Goal: Find contact information: Find contact information

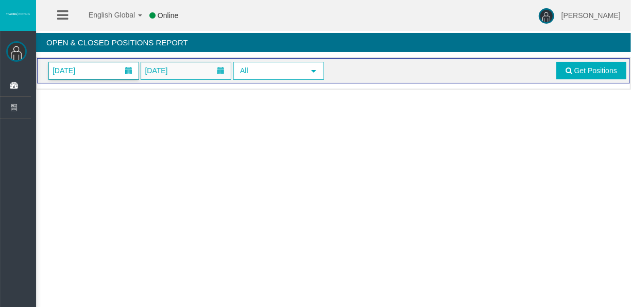
click at [78, 71] on span "01/09/2025" at bounding box center [63, 70] width 29 height 14
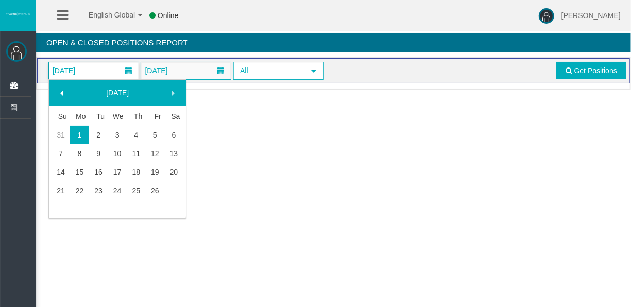
click at [156, 185] on link "26" at bounding box center [155, 190] width 19 height 19
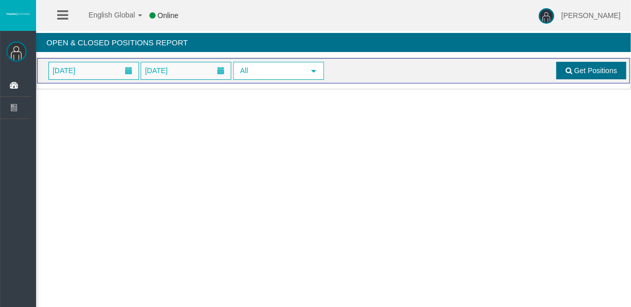
click at [595, 71] on span "Get Positions" at bounding box center [595, 70] width 43 height 8
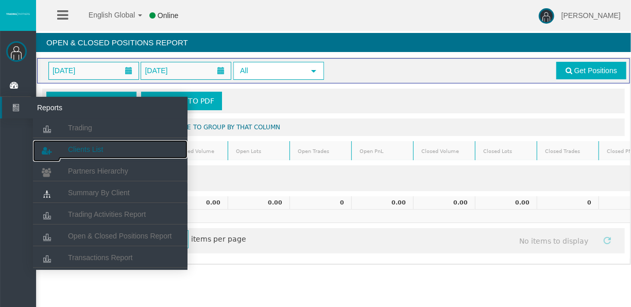
click at [81, 142] on link "Clients List" at bounding box center [110, 149] width 155 height 19
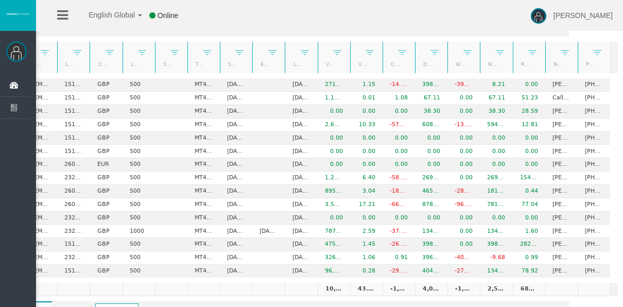
scroll to position [52, 0]
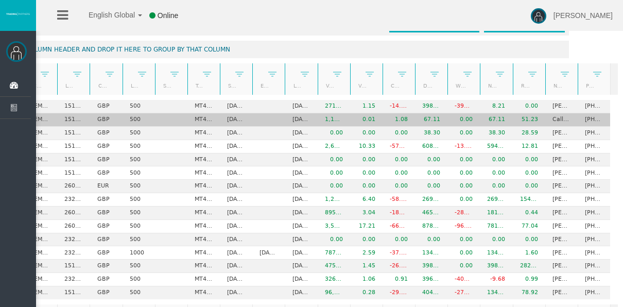
click at [502, 117] on td "67.11" at bounding box center [496, 119] width 32 height 13
click at [555, 116] on td "Callum James Hawtin" at bounding box center [562, 119] width 32 height 13
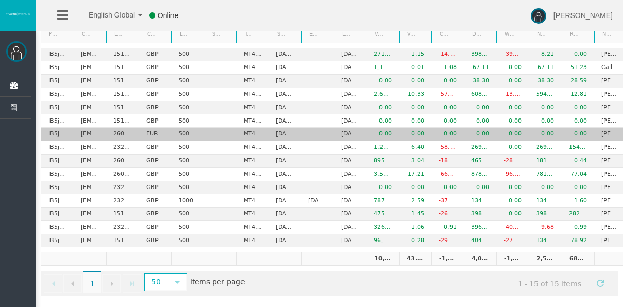
scroll to position [0, 56]
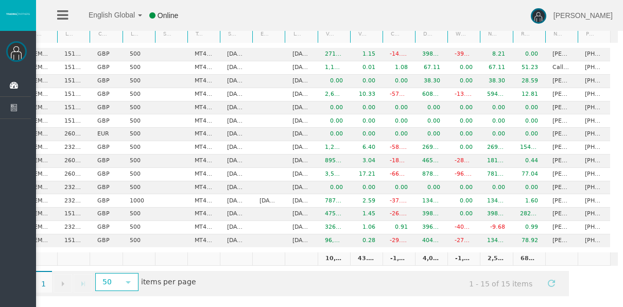
drag, startPoint x: 232, startPoint y: 303, endPoint x: 211, endPoint y: 307, distance: 21.9
click at [211, 307] on div "Tyler Pearson Dashboard Reports Trading Clients List" at bounding box center [320, 101] width 605 height 411
drag, startPoint x: 198, startPoint y: 303, endPoint x: 191, endPoint y: 303, distance: 7.7
click at [191, 303] on div "Tyler Pearson Dashboard Reports Trading Clients List" at bounding box center [320, 101] width 605 height 411
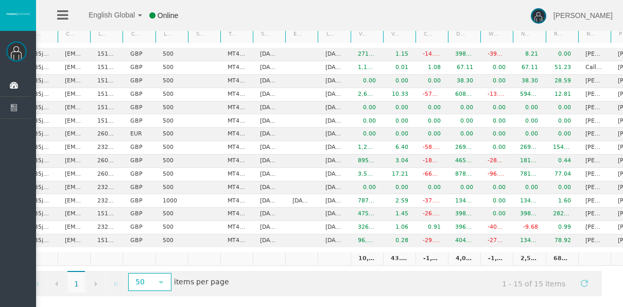
scroll to position [0, 0]
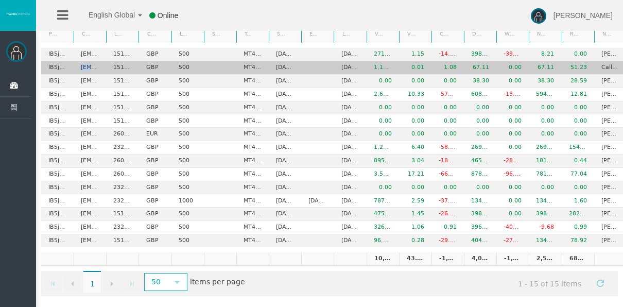
drag, startPoint x: 77, startPoint y: 61, endPoint x: 111, endPoint y: 65, distance: 34.3
click at [111, 65] on tr "IB5jhcp callumjames055@icloud.com 15173527 GBP 500 MT4 LiveFloatingSpreadAccoun…" at bounding box center [350, 67] width 618 height 13
copy td "callumjames055@icloud.com"
